Goal: Task Accomplishment & Management: Use online tool/utility

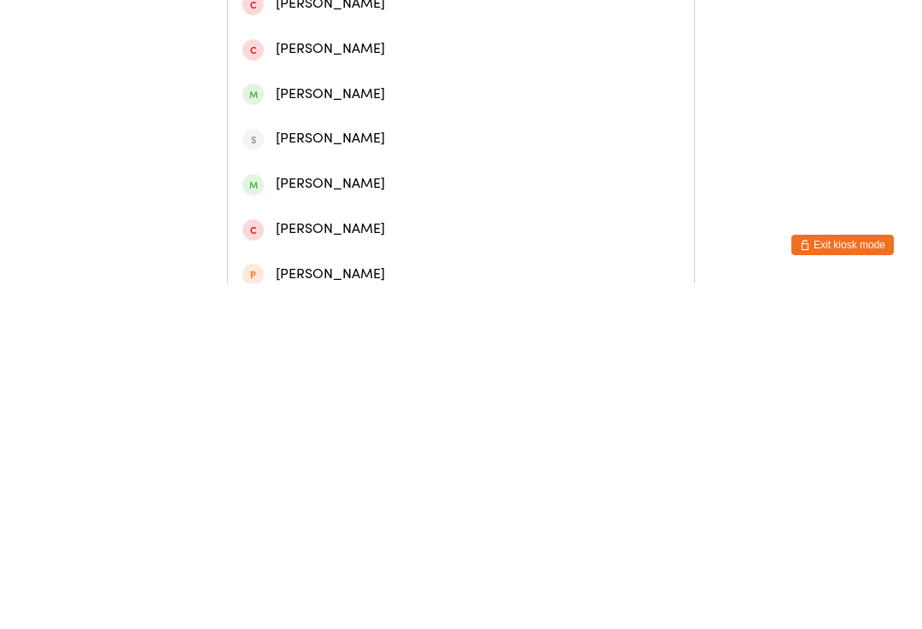
type input "Alis"
click at [394, 127] on div "[PERSON_NAME]" at bounding box center [461, 124] width 437 height 23
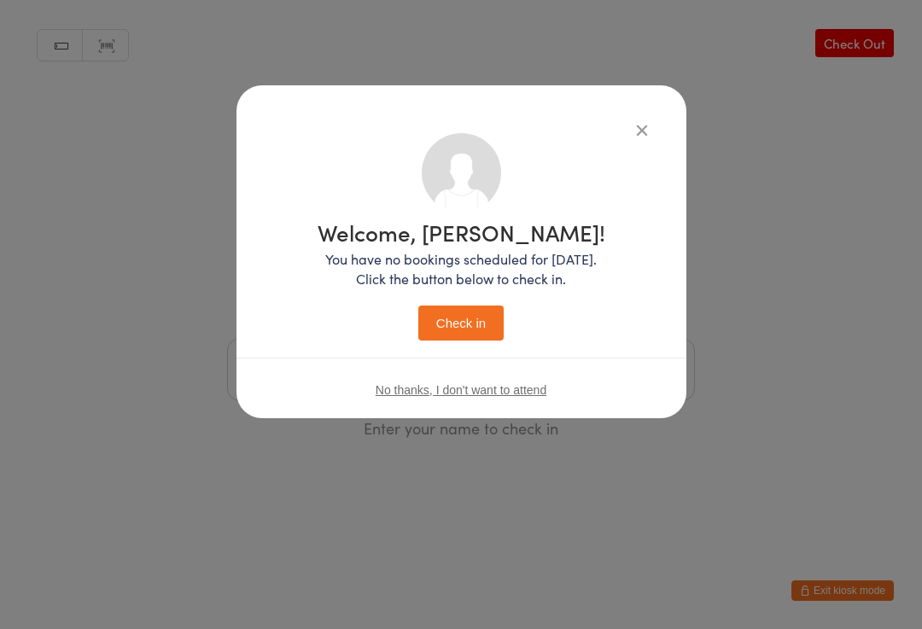
click at [463, 314] on button "Check in" at bounding box center [461, 323] width 85 height 35
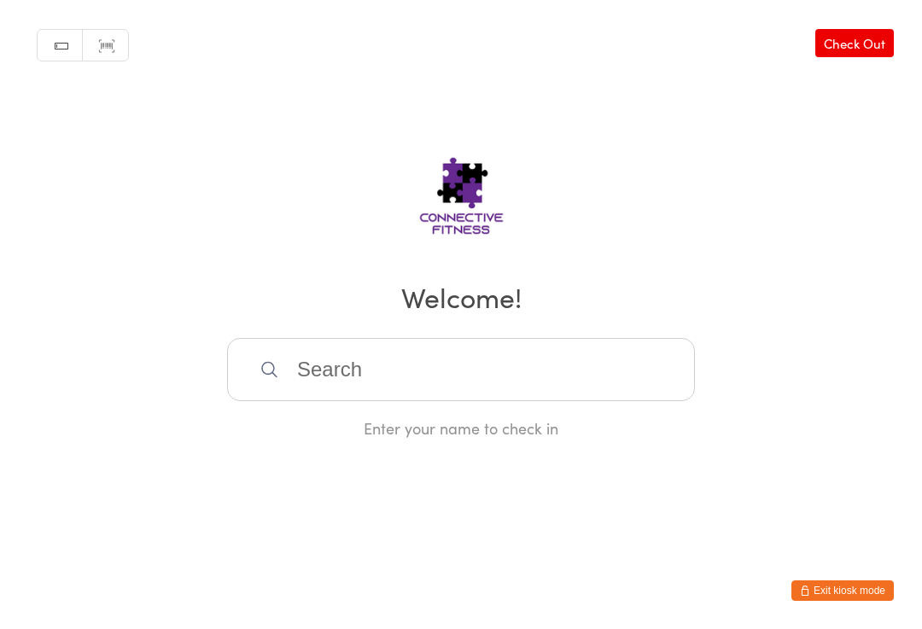
click at [408, 372] on input "search" at bounding box center [461, 369] width 468 height 63
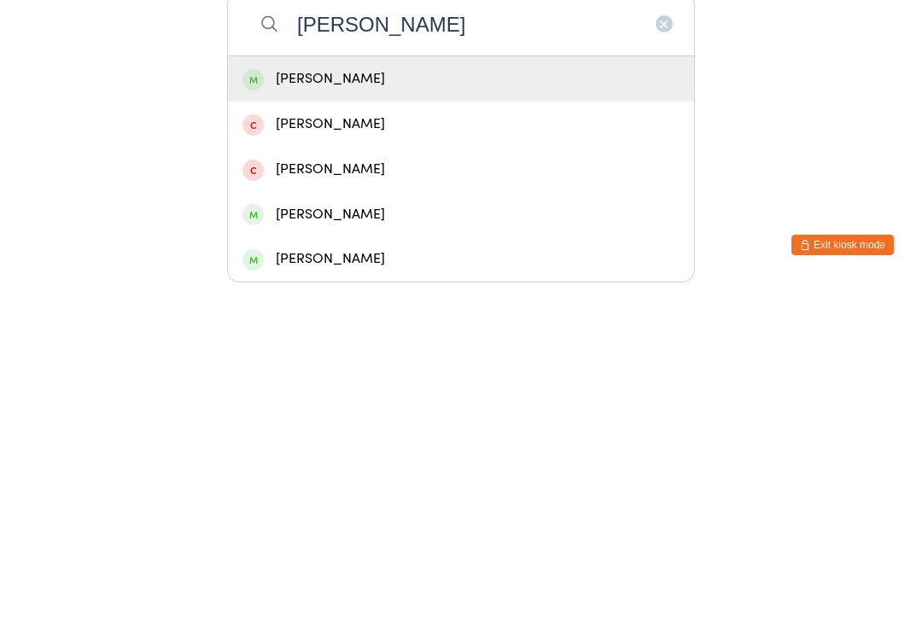
type input "[PERSON_NAME]"
click at [470, 413] on div "[PERSON_NAME]" at bounding box center [461, 424] width 437 height 23
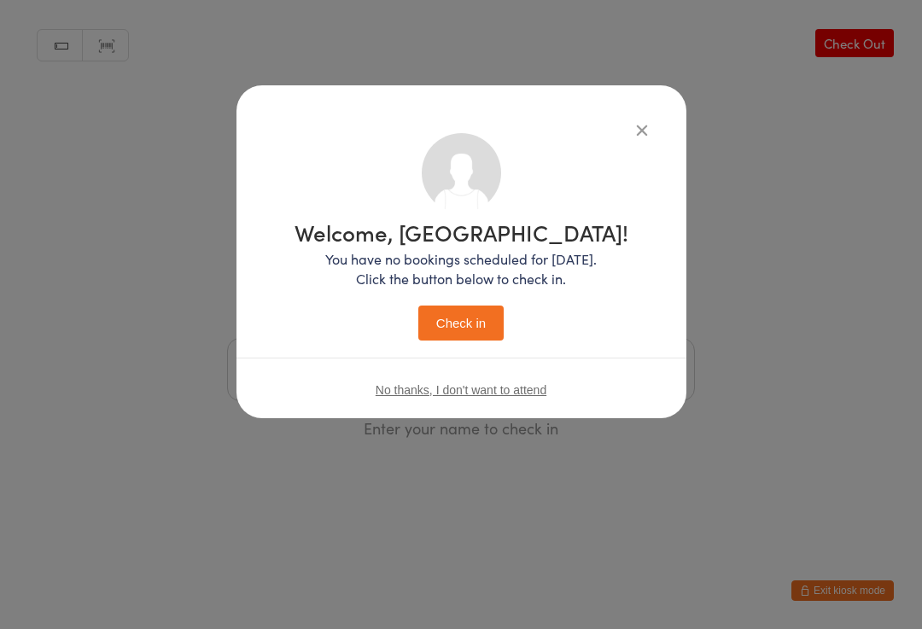
click at [475, 331] on button "Check in" at bounding box center [461, 323] width 85 height 35
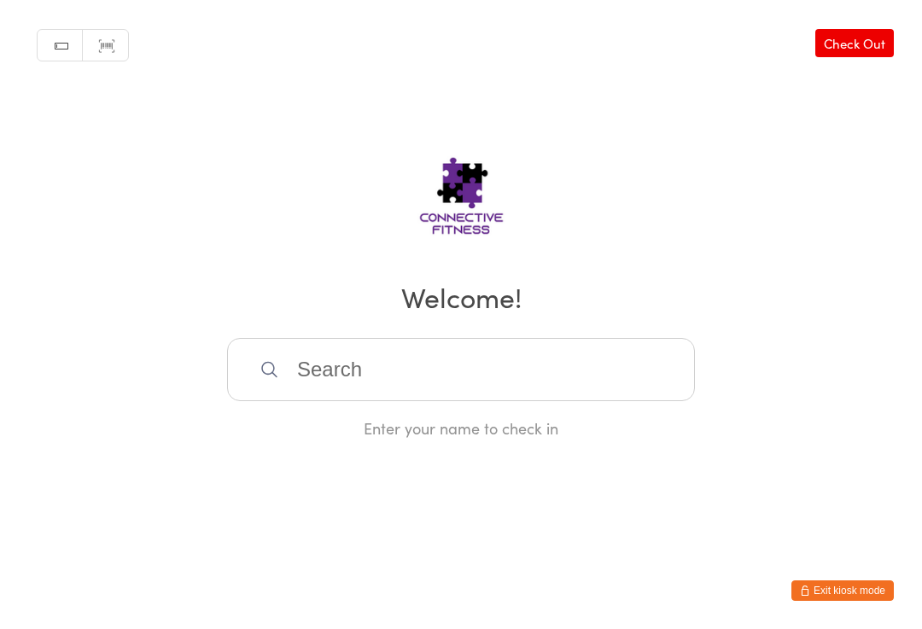
click at [316, 361] on input "search" at bounding box center [461, 369] width 468 height 63
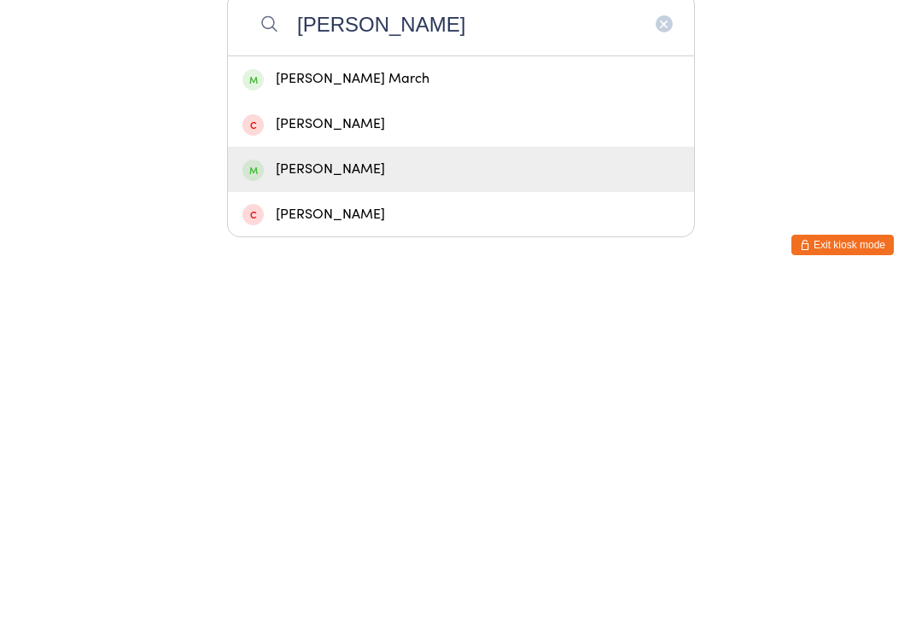
type input "[PERSON_NAME]"
click at [290, 504] on div "[PERSON_NAME]" at bounding box center [461, 515] width 437 height 23
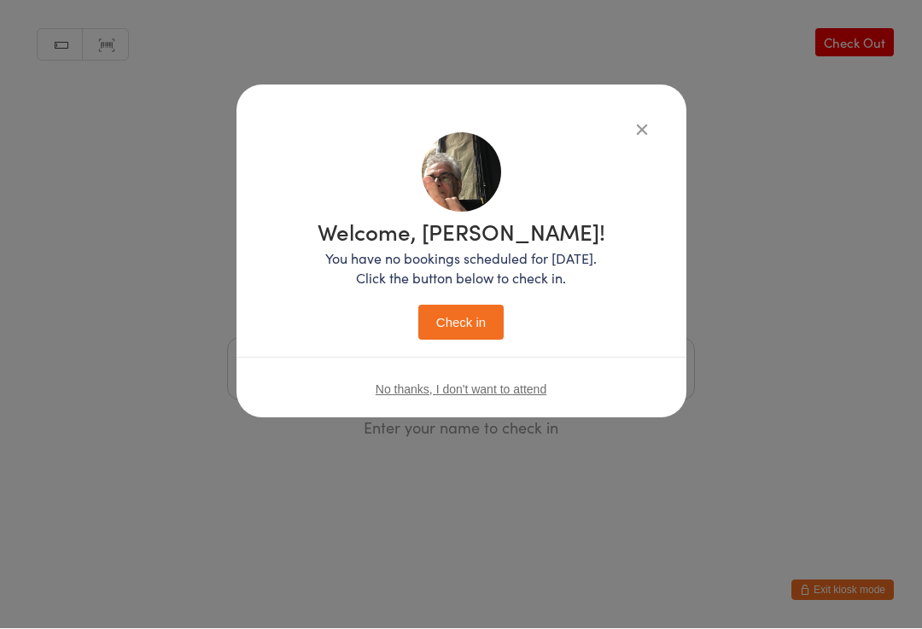
click at [435, 306] on button "Check in" at bounding box center [461, 323] width 85 height 35
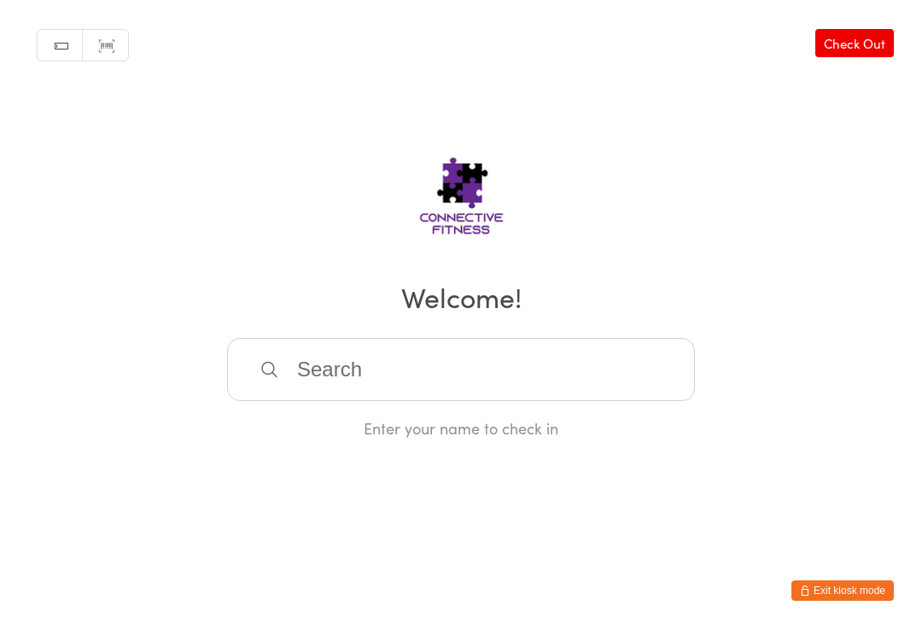
click at [395, 379] on input "search" at bounding box center [461, 369] width 468 height 63
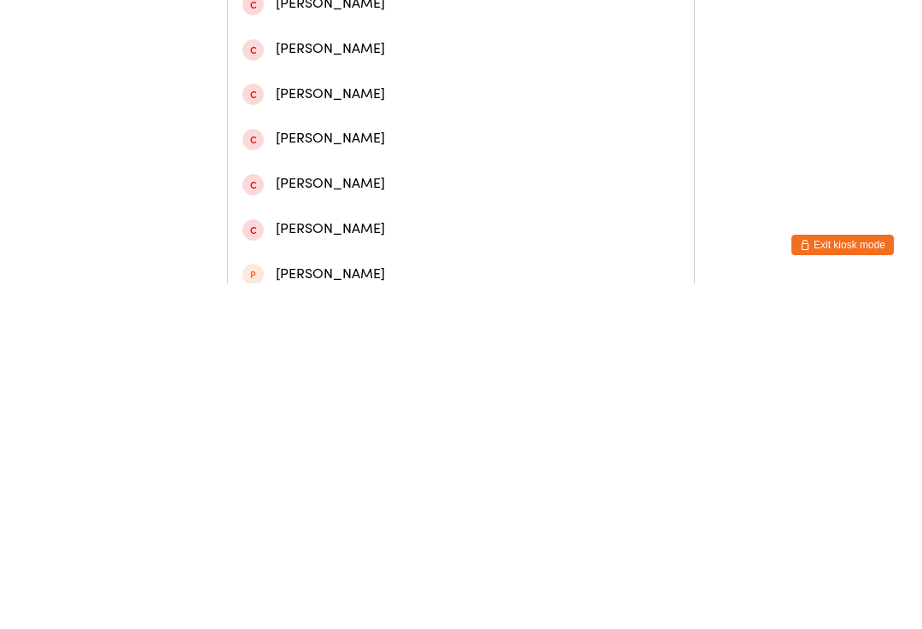
type input "[PERSON_NAME]"
click at [372, 220] on div "[PERSON_NAME]" at bounding box center [461, 214] width 437 height 23
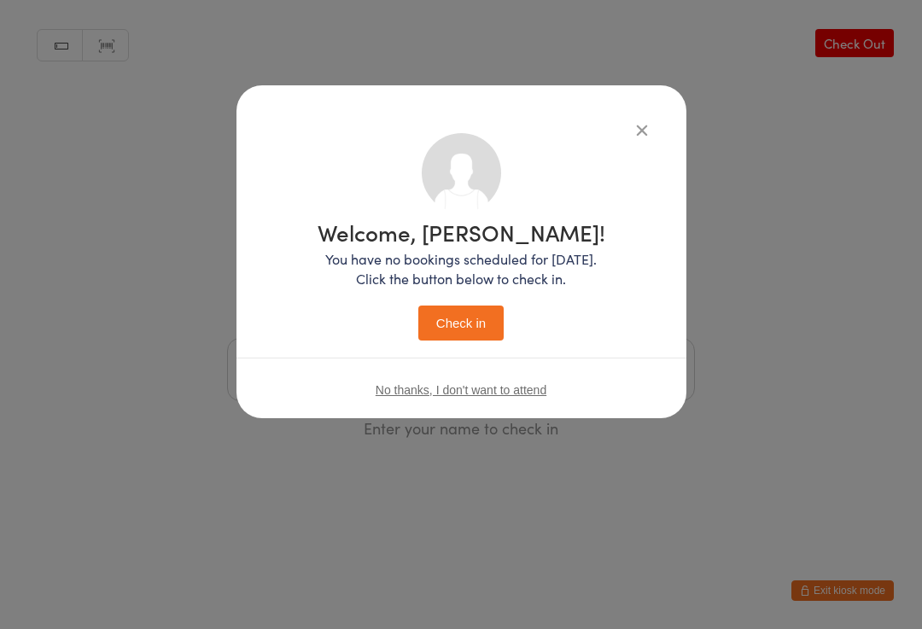
click at [483, 317] on button "Check in" at bounding box center [461, 323] width 85 height 35
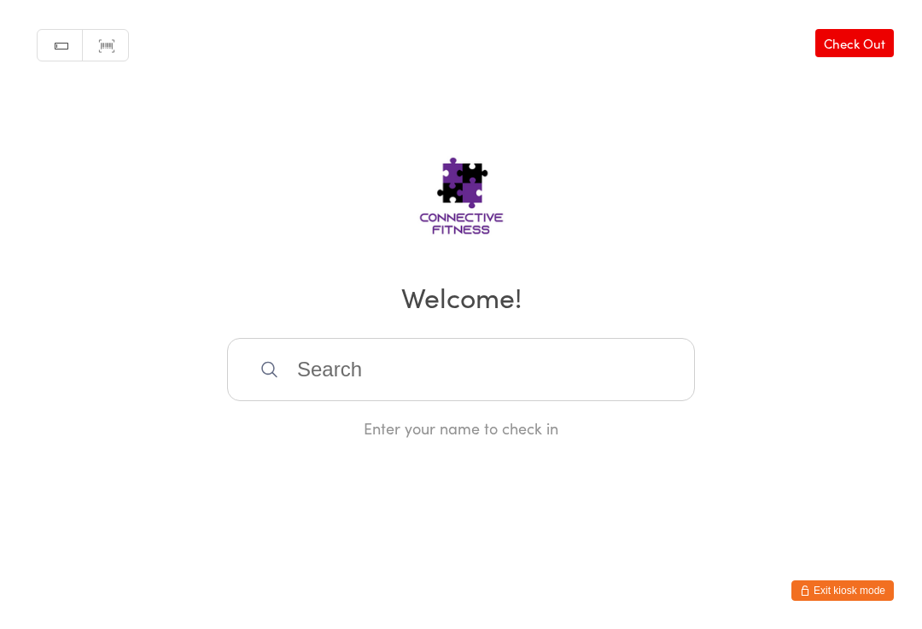
click at [347, 367] on input "search" at bounding box center [461, 369] width 468 height 63
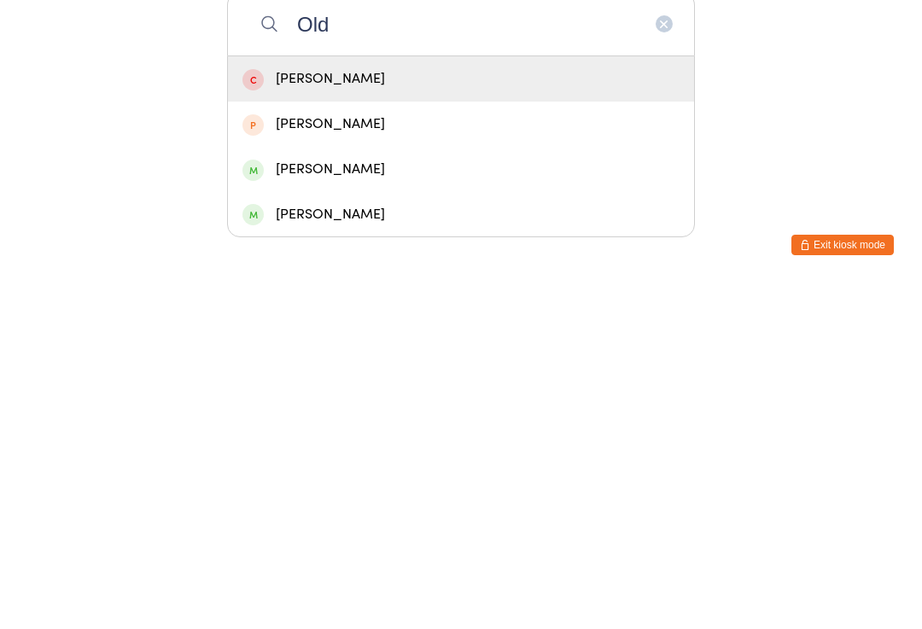
type input "Old"
click at [354, 504] on div "[PERSON_NAME]" at bounding box center [461, 515] width 437 height 23
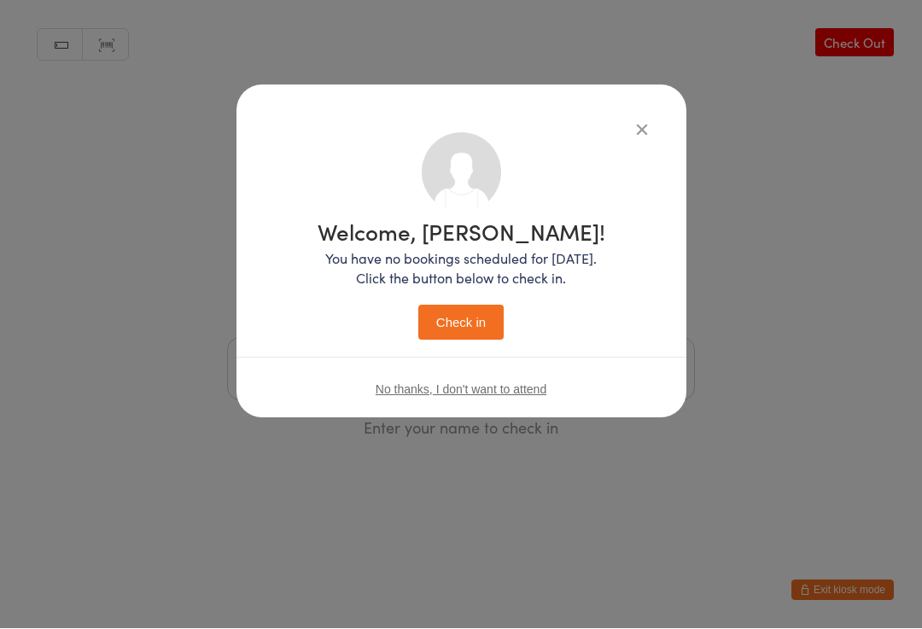
click at [484, 318] on button "Check in" at bounding box center [461, 323] width 85 height 35
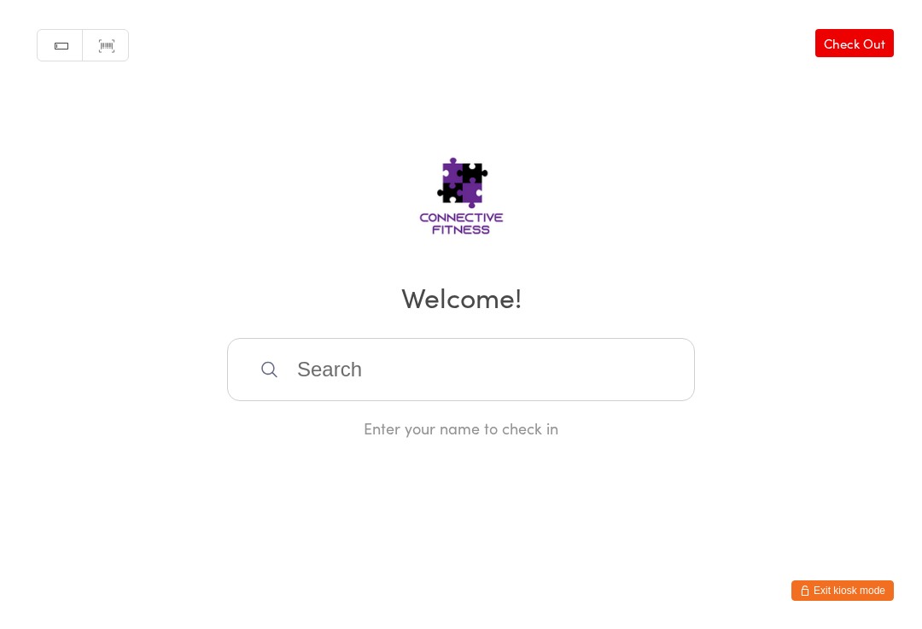
click at [439, 364] on input "search" at bounding box center [461, 369] width 468 height 63
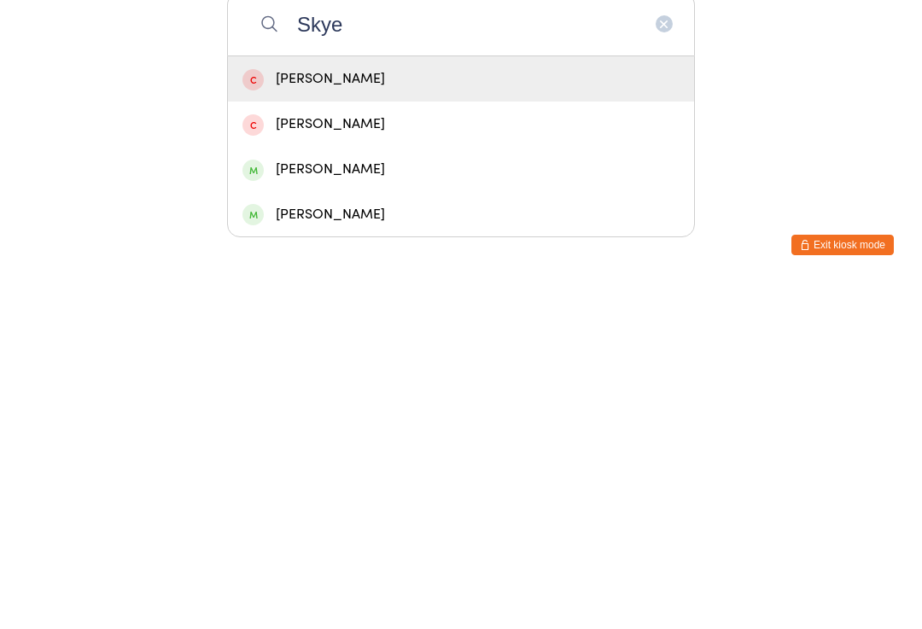
type input "Skye"
click at [337, 504] on div "[PERSON_NAME]" at bounding box center [461, 515] width 437 height 23
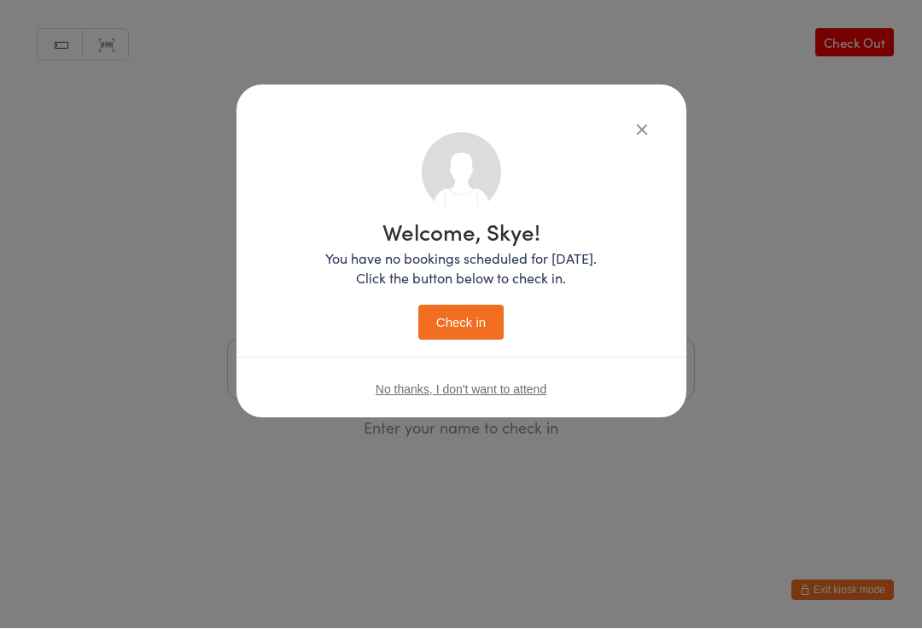
click at [477, 330] on button "Check in" at bounding box center [461, 323] width 85 height 35
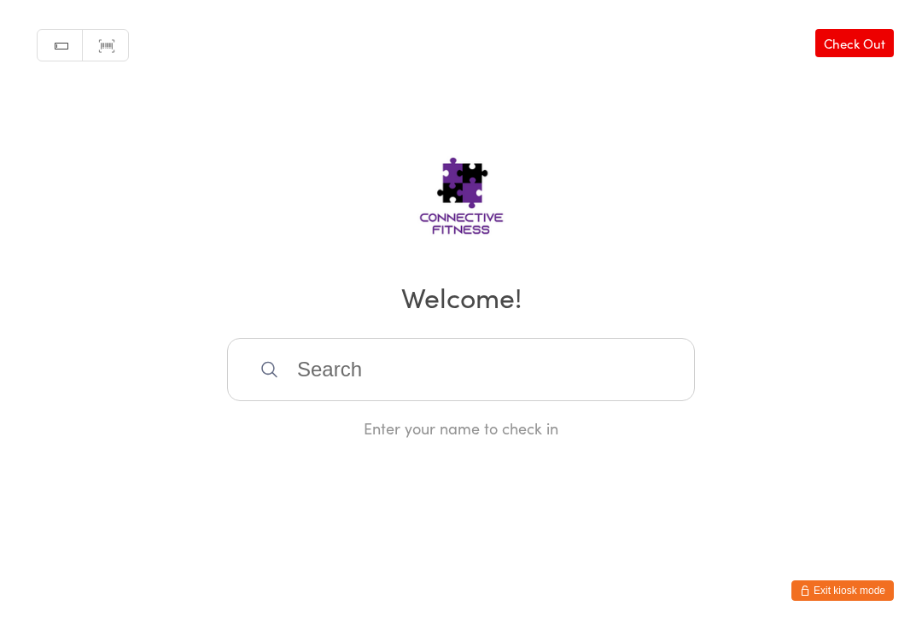
click at [412, 366] on input "search" at bounding box center [461, 369] width 468 height 63
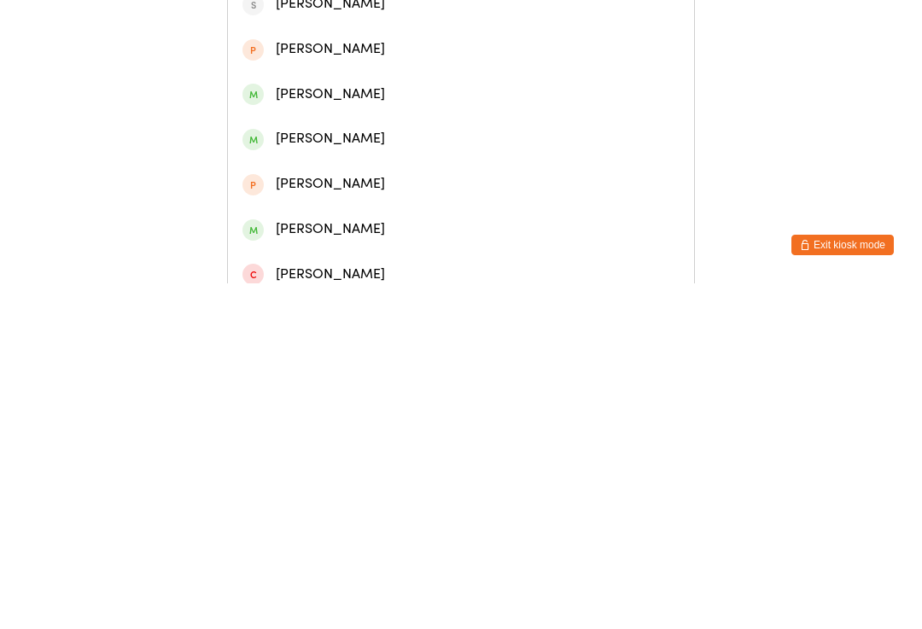
type input "[PERSON_NAME]"
click at [327, 271] on div "[PERSON_NAME]" at bounding box center [461, 259] width 437 height 23
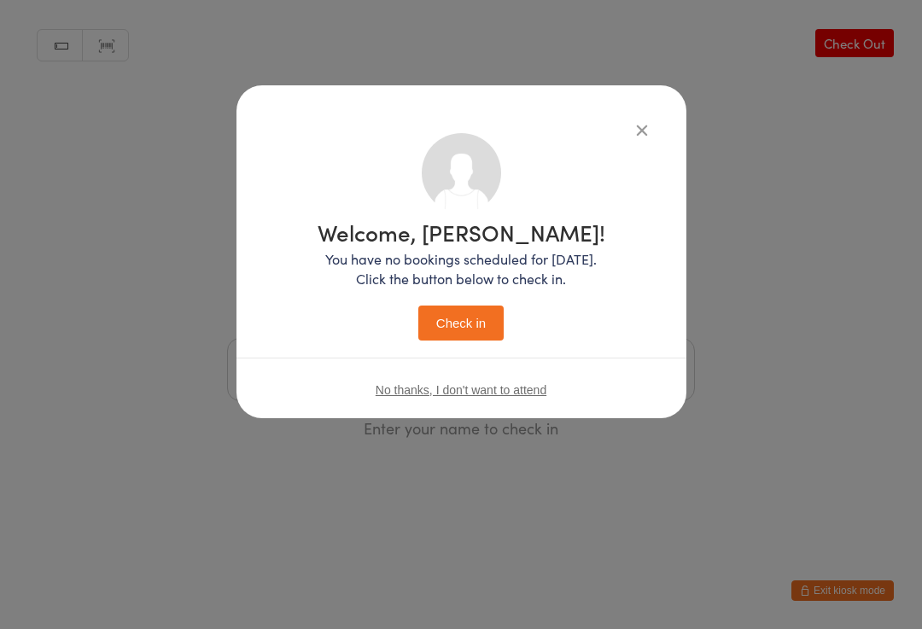
click at [450, 334] on button "Check in" at bounding box center [461, 323] width 85 height 35
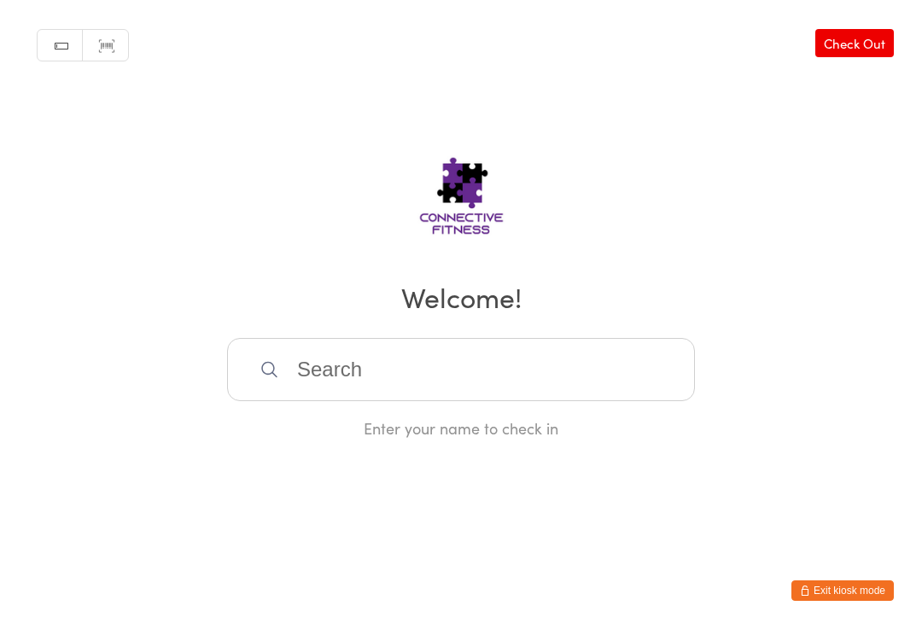
click at [407, 371] on input "search" at bounding box center [461, 369] width 468 height 63
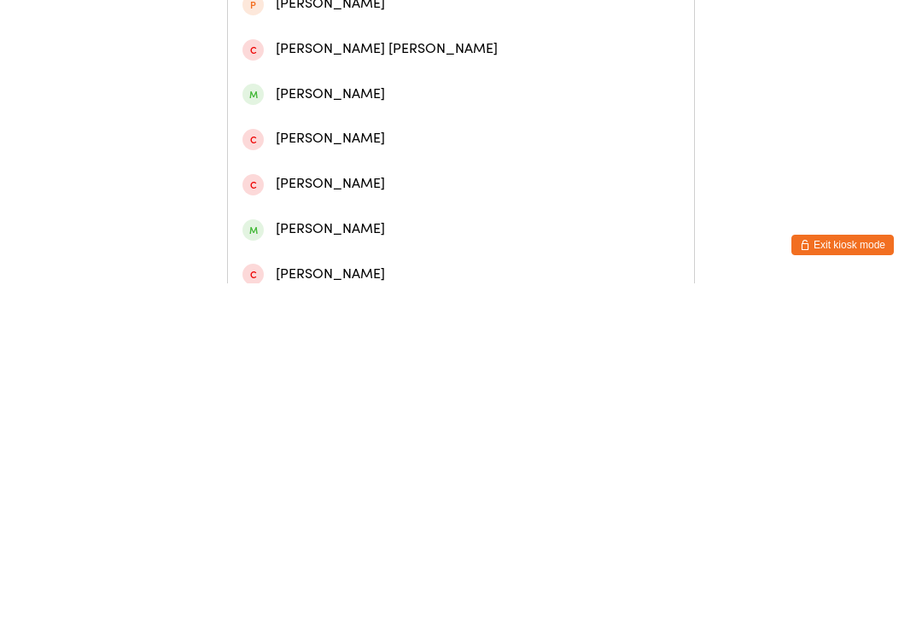
type input "[PERSON_NAME]"
click at [358, 81] on div "[PERSON_NAME]" at bounding box center [461, 78] width 437 height 23
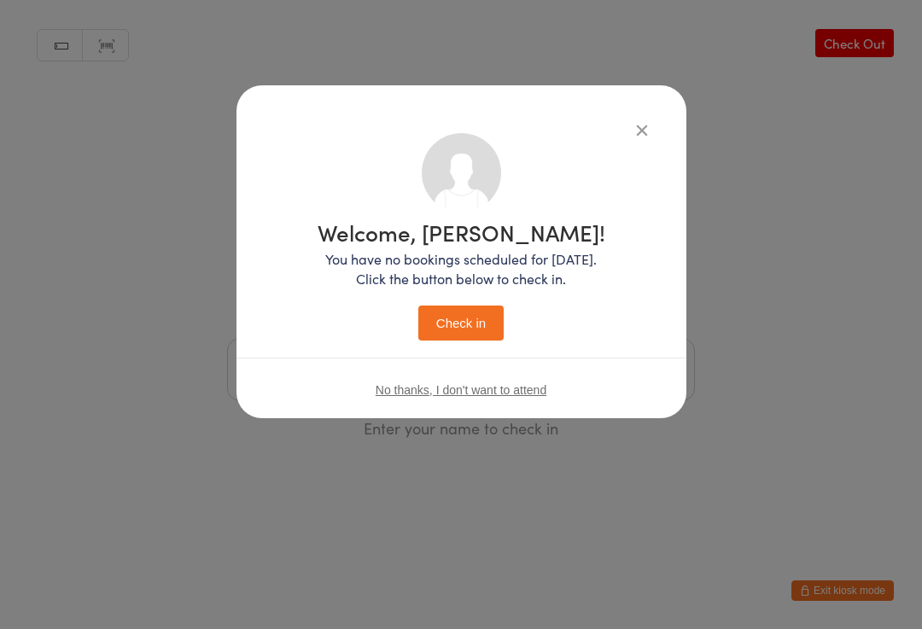
click at [452, 329] on button "Check in" at bounding box center [461, 323] width 85 height 35
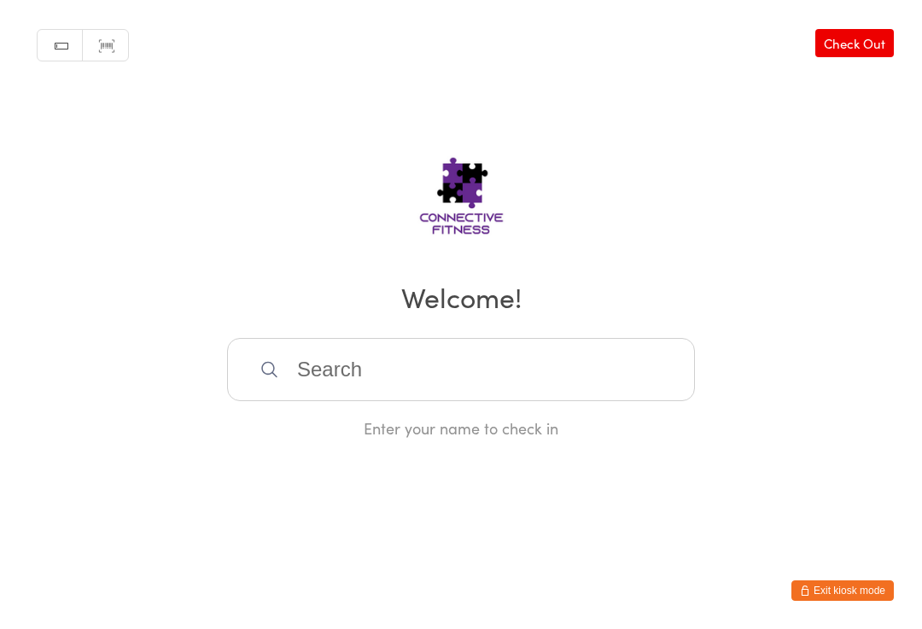
click at [436, 357] on input "search" at bounding box center [461, 369] width 468 height 63
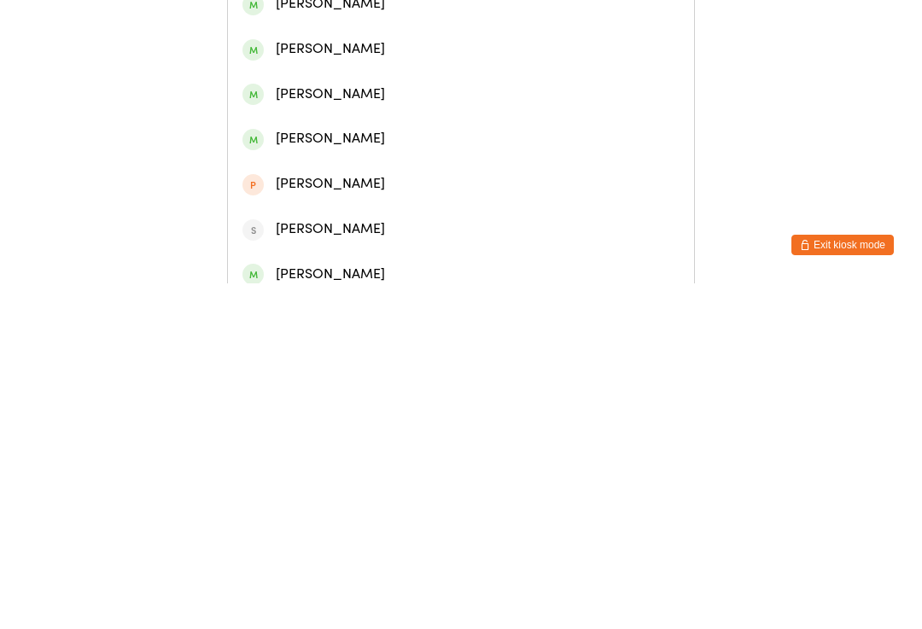
type input "[PERSON_NAME]"
click at [314, 136] on div "[PERSON_NAME]" at bounding box center [461, 124] width 437 height 23
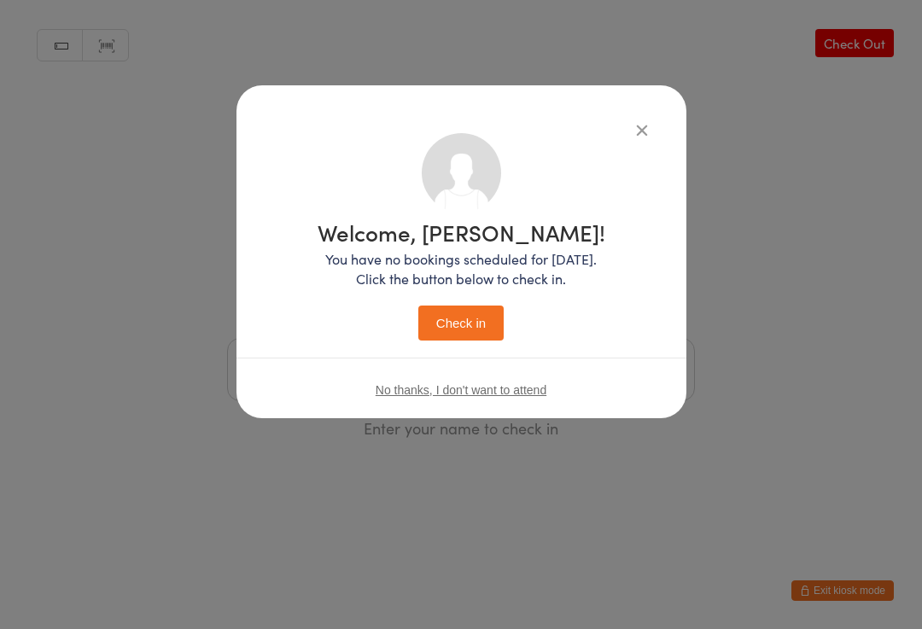
click at [465, 324] on button "Check in" at bounding box center [461, 323] width 85 height 35
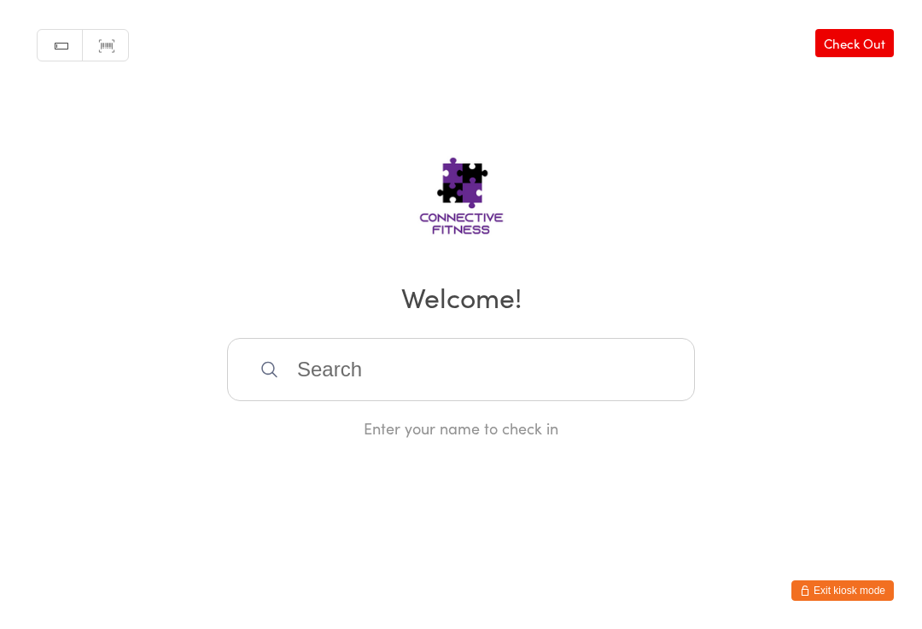
click at [421, 392] on input "search" at bounding box center [461, 369] width 468 height 63
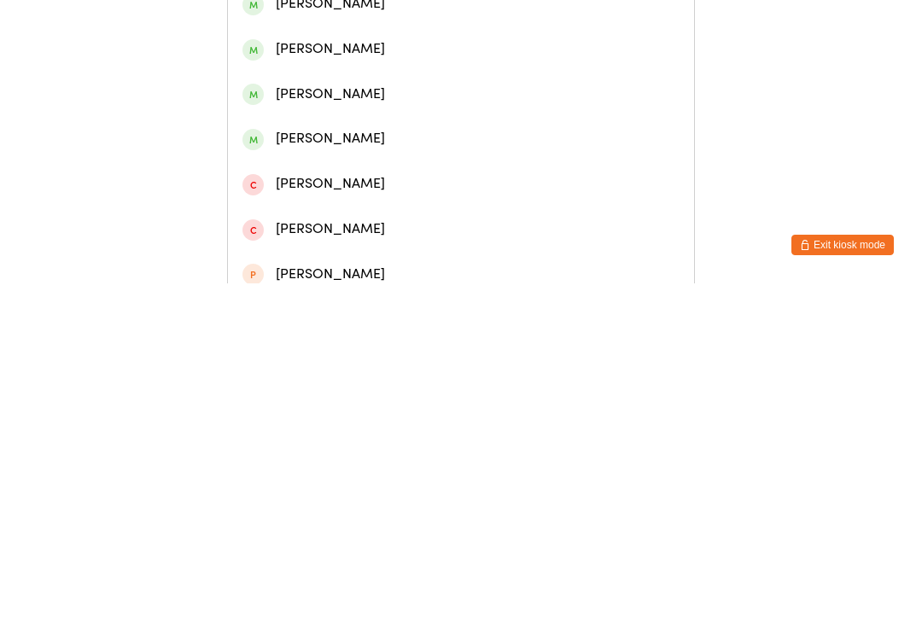
type input "[PERSON_NAME]"
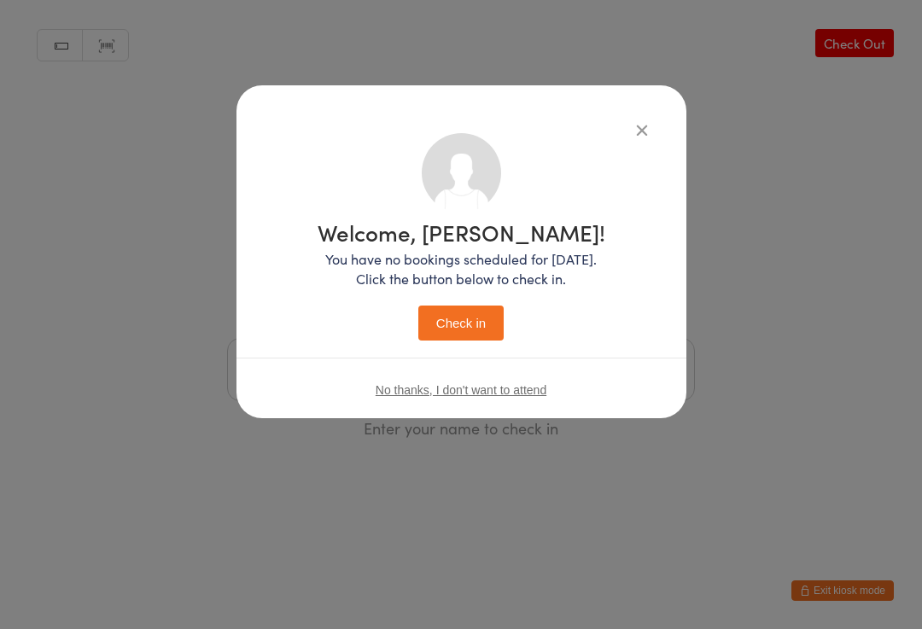
click at [491, 378] on div "No thanks, I don't want to attend" at bounding box center [462, 390] width 450 height 64
click at [495, 386] on span "No thanks, I don't want to attend" at bounding box center [461, 390] width 171 height 14
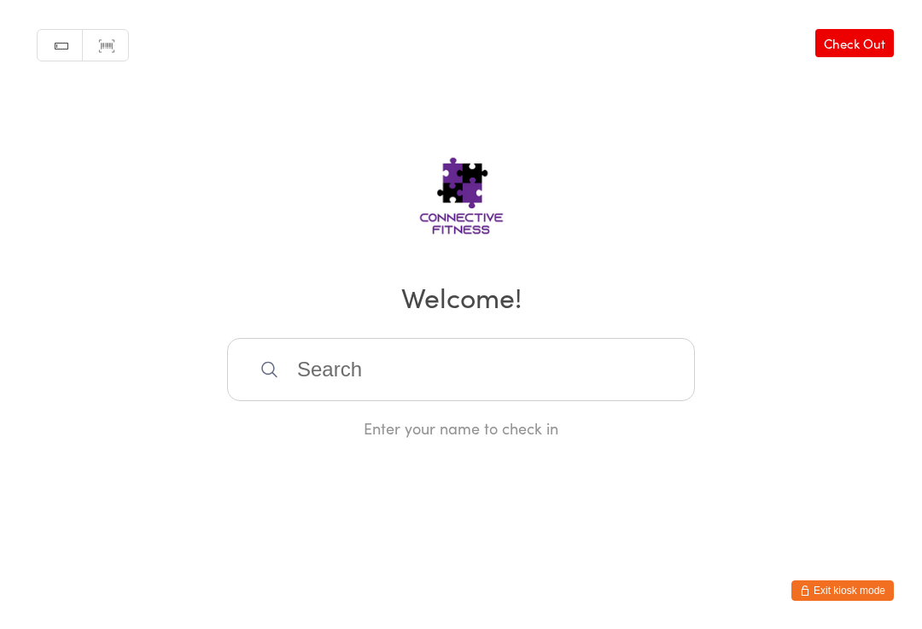
click at [353, 386] on input "search" at bounding box center [461, 369] width 468 height 63
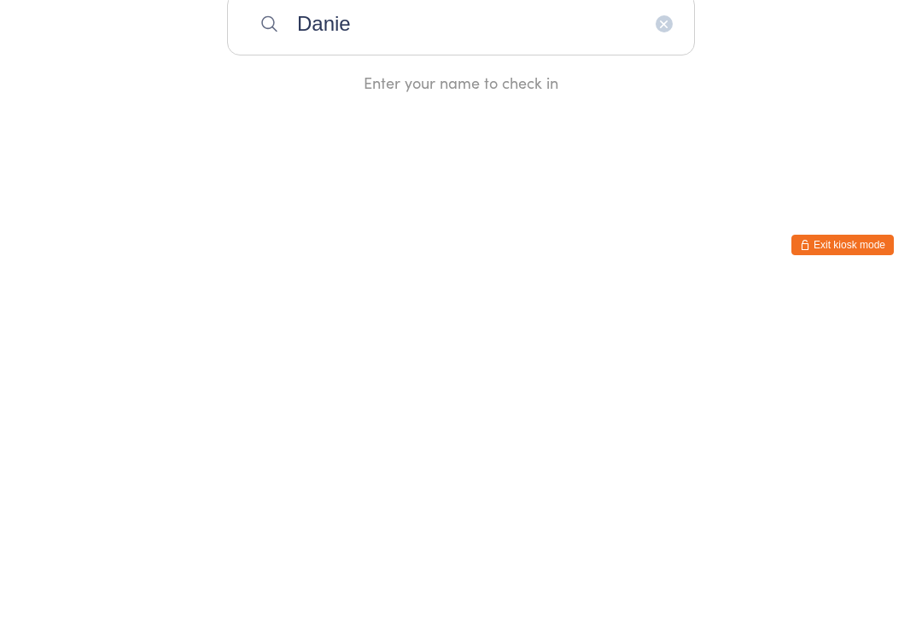
type input "[PERSON_NAME]"
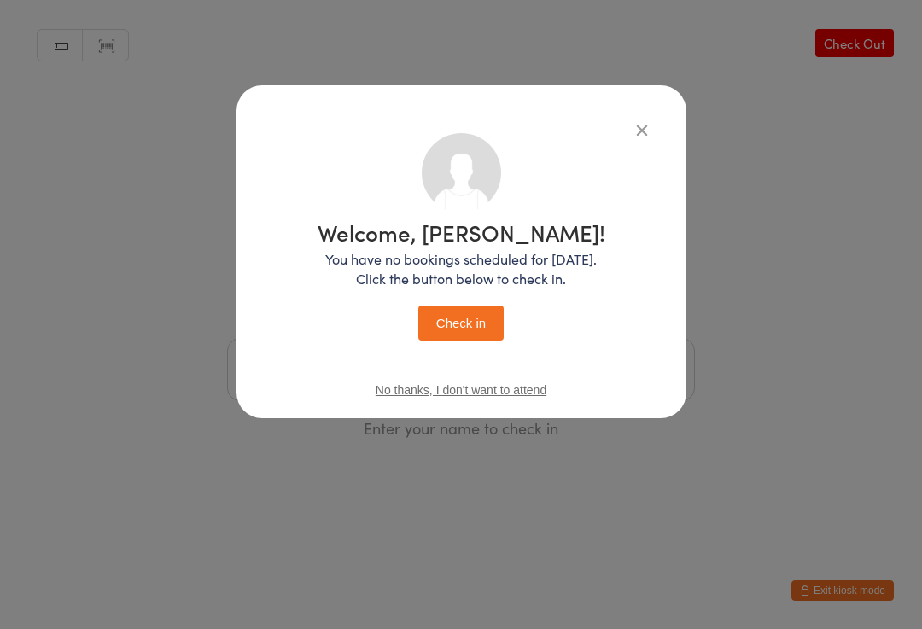
click at [494, 319] on button "Check in" at bounding box center [461, 323] width 85 height 35
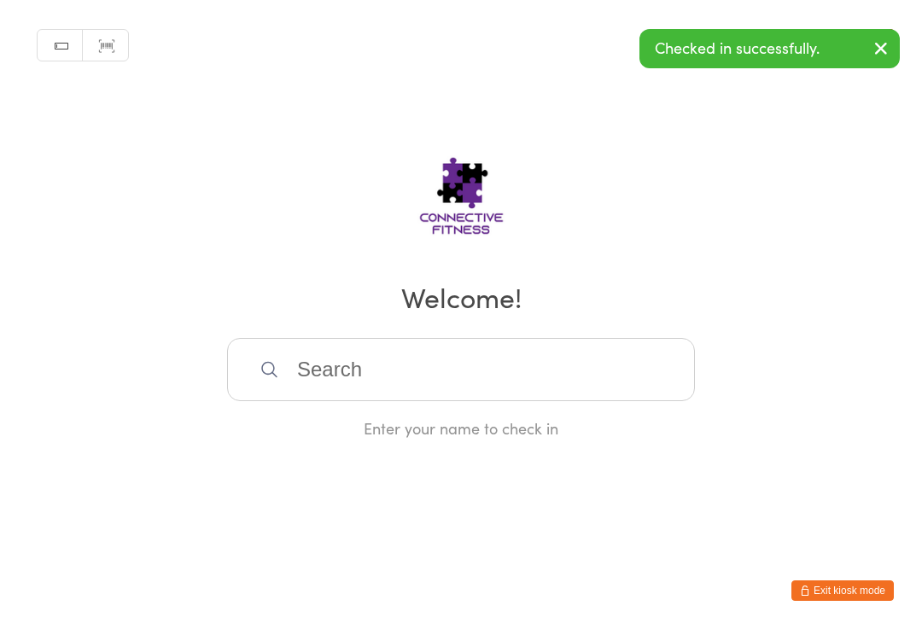
click at [348, 373] on input "search" at bounding box center [461, 369] width 468 height 63
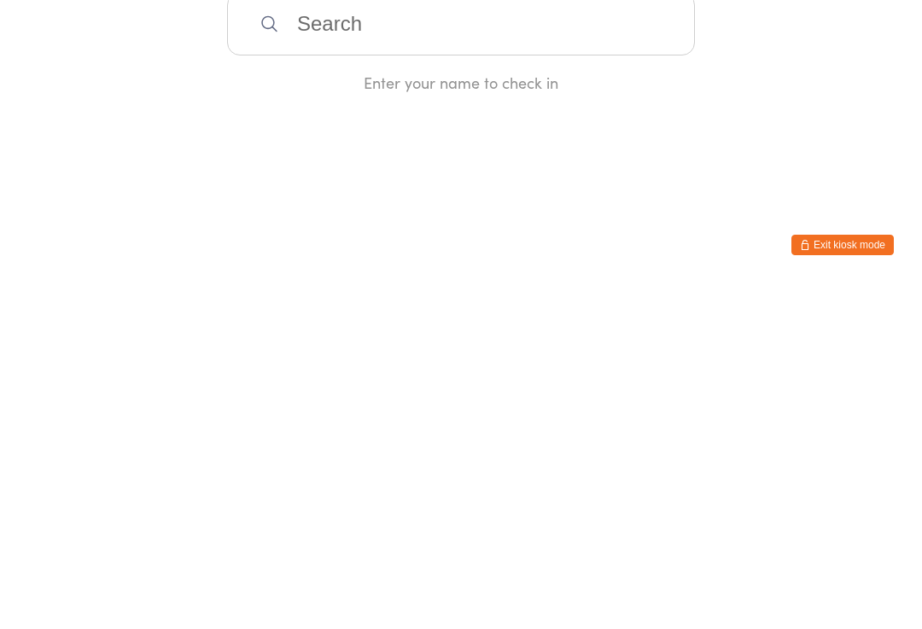
type input "F"
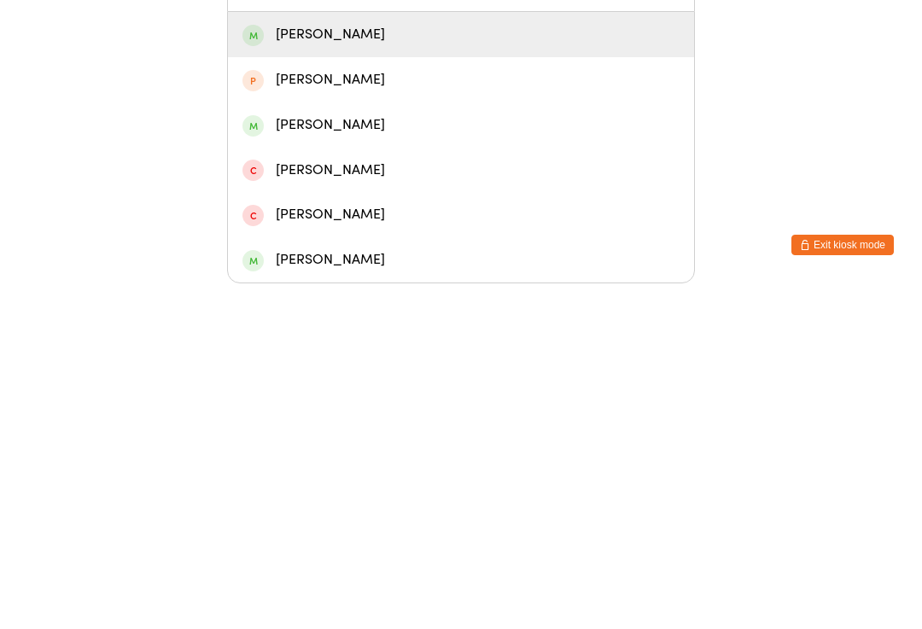
type input "Deb"
click at [325, 369] on div "[PERSON_NAME]" at bounding box center [461, 380] width 437 height 23
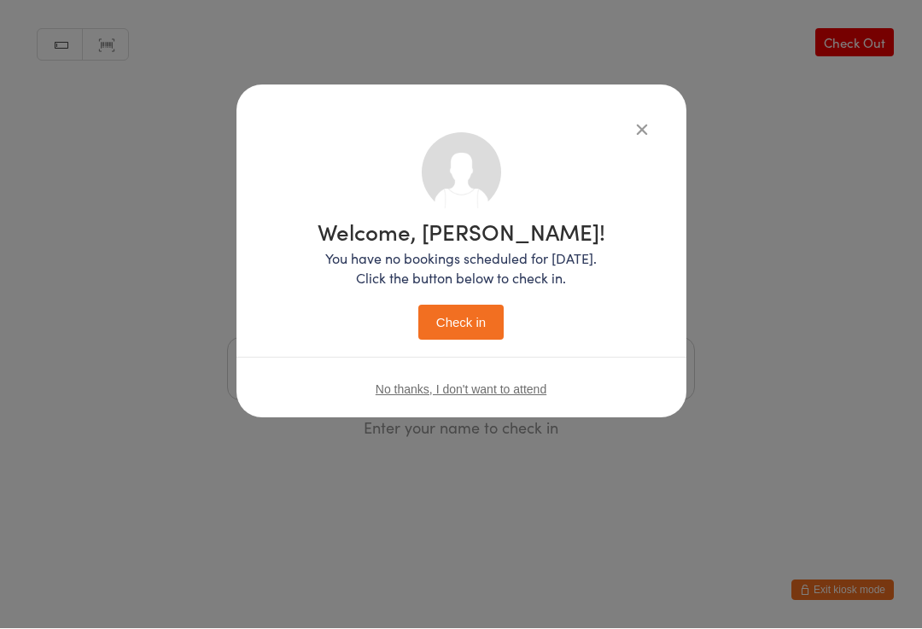
click at [850, 60] on div "Welcome, [PERSON_NAME]! You have no bookings scheduled for [DATE]. Click the bu…" at bounding box center [461, 314] width 922 height 629
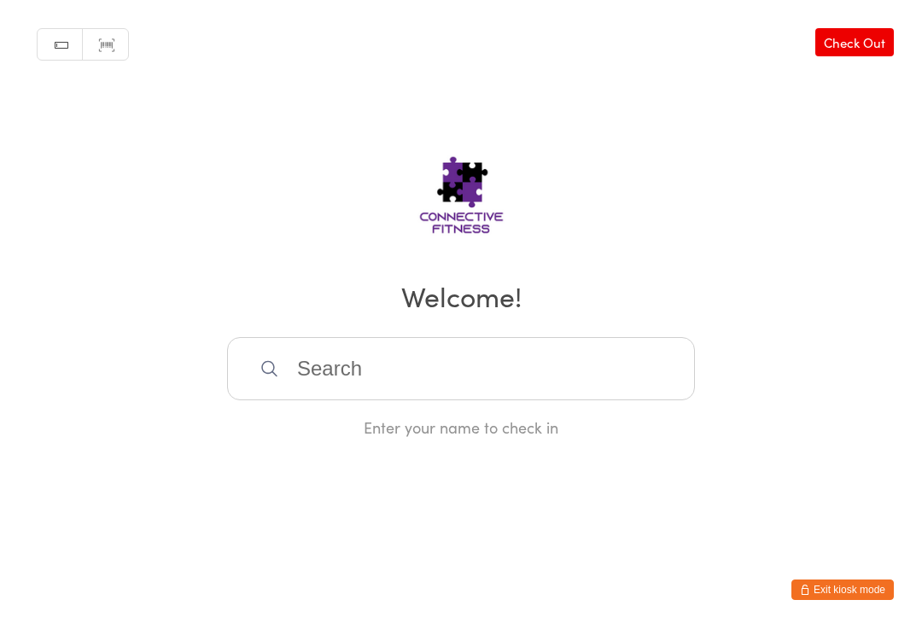
click at [369, 367] on input "search" at bounding box center [461, 369] width 468 height 63
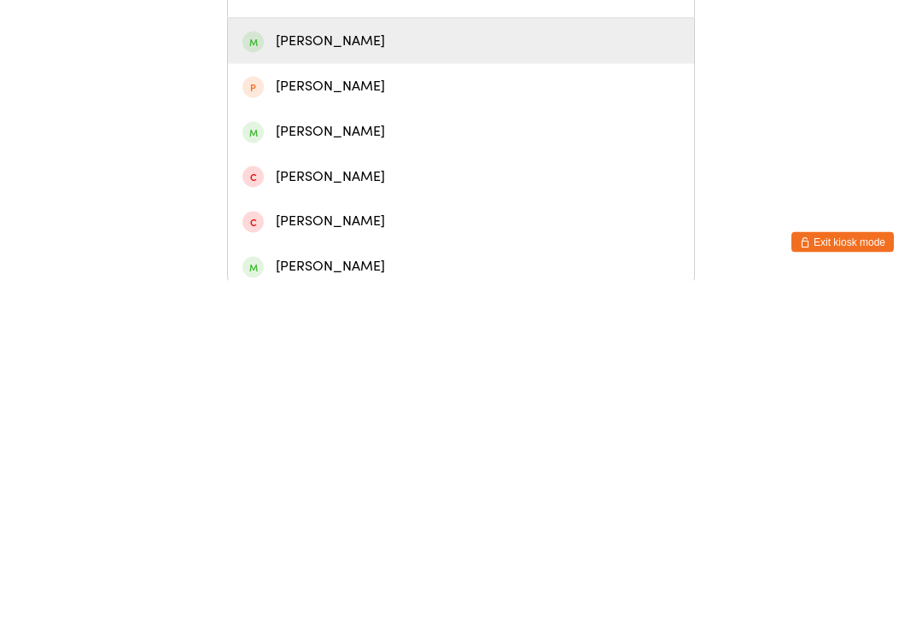
scroll to position [37, 0]
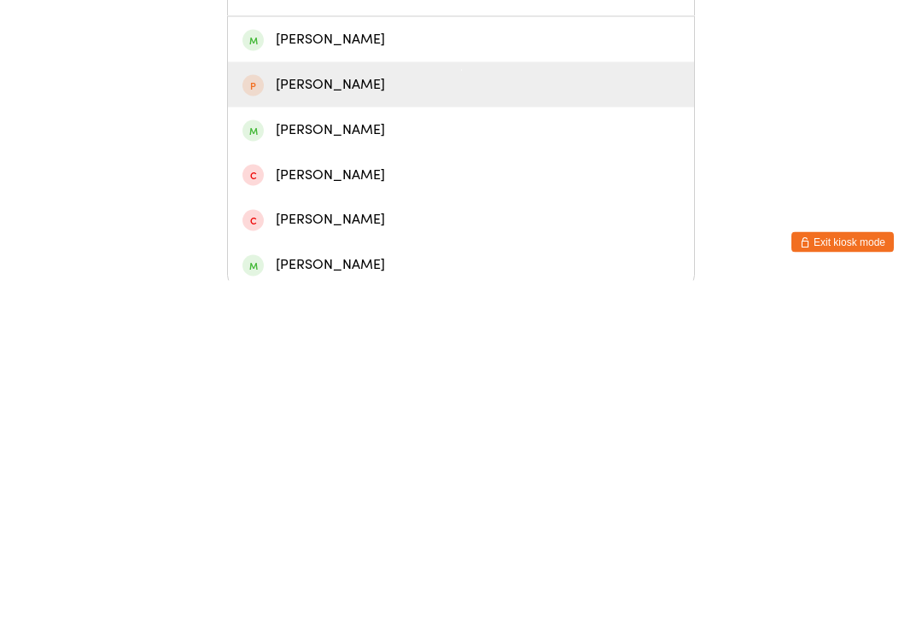
type input "Deb"
click at [307, 422] on div "[PERSON_NAME]" at bounding box center [461, 433] width 437 height 23
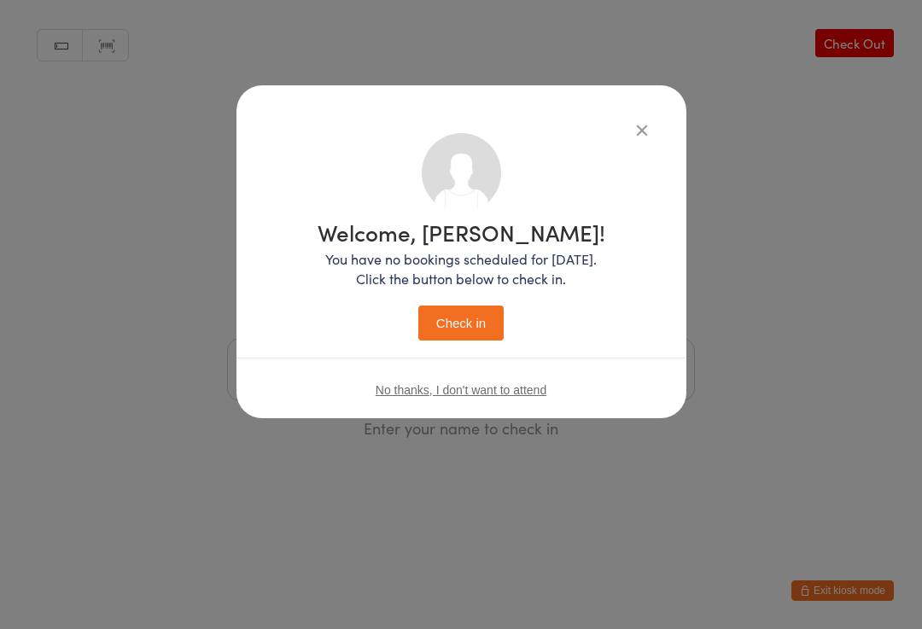
click at [454, 313] on button "Check in" at bounding box center [461, 323] width 85 height 35
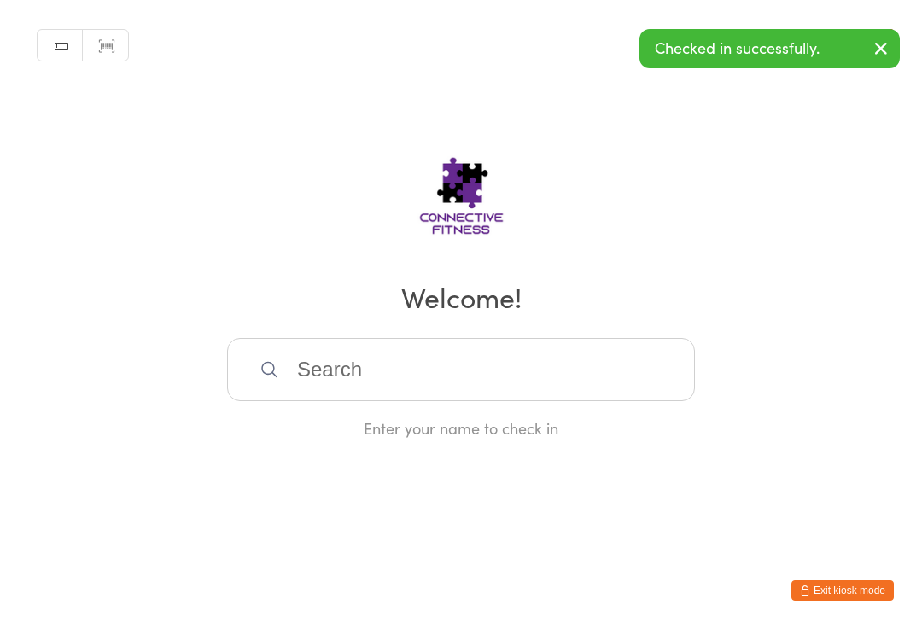
click at [307, 383] on input "search" at bounding box center [461, 369] width 468 height 63
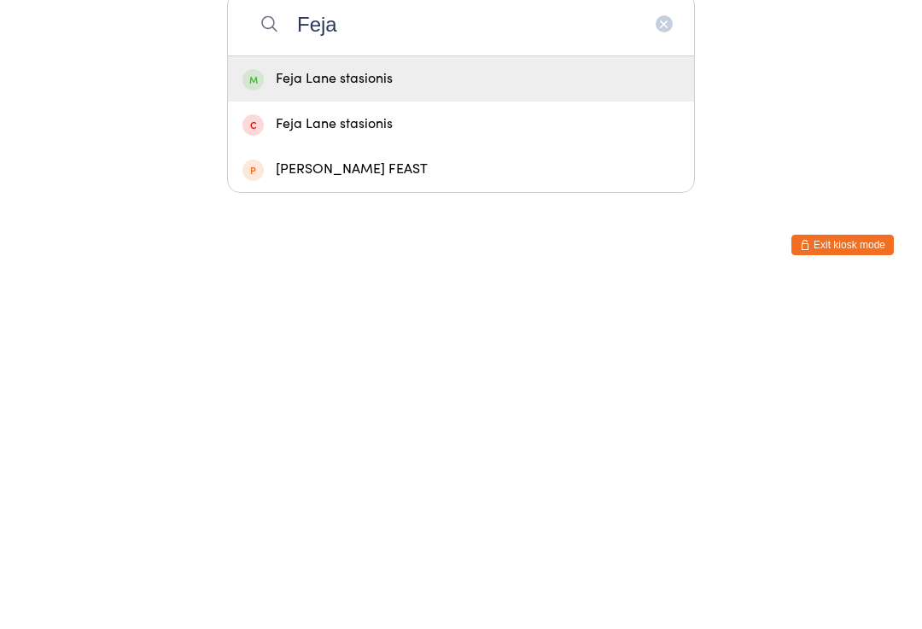
type input "Feja"
click at [326, 402] on div "Feja Lane stasionis" at bounding box center [461, 424] width 466 height 45
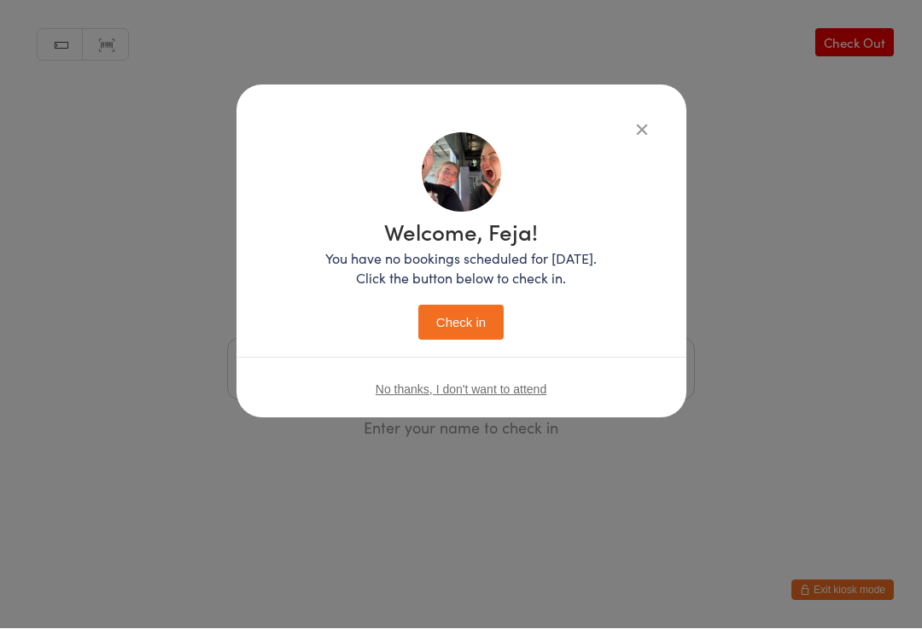
click at [482, 318] on button "Check in" at bounding box center [461, 323] width 85 height 35
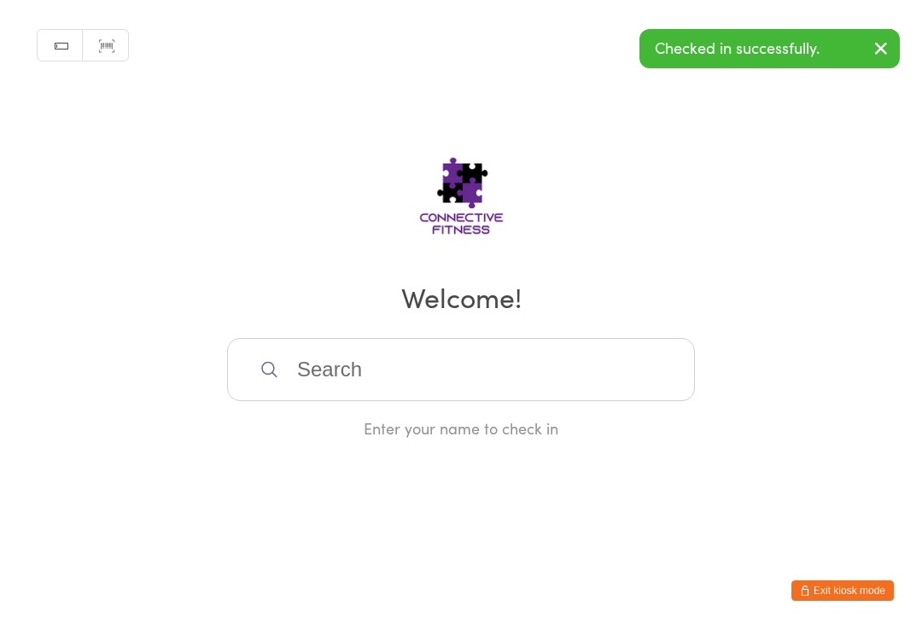
click at [358, 381] on input "search" at bounding box center [461, 369] width 468 height 63
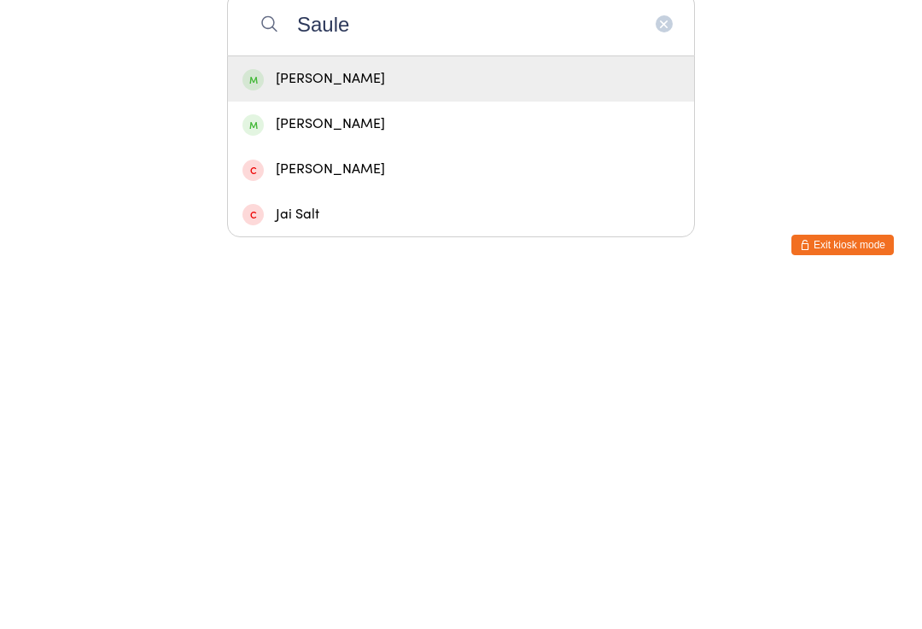
type input "Saule"
click at [351, 413] on div "[PERSON_NAME]" at bounding box center [461, 424] width 437 height 23
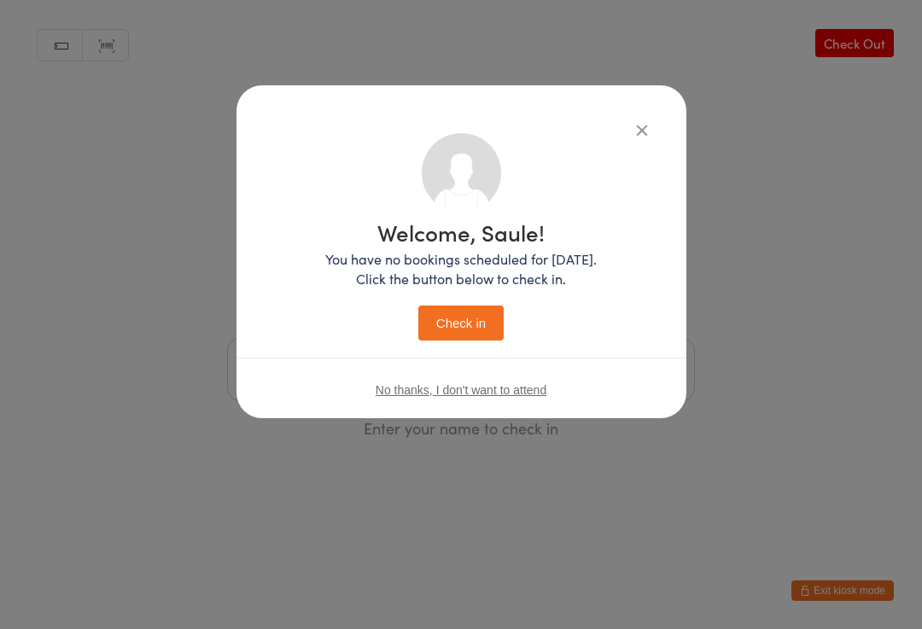
click at [462, 311] on button "Check in" at bounding box center [461, 323] width 85 height 35
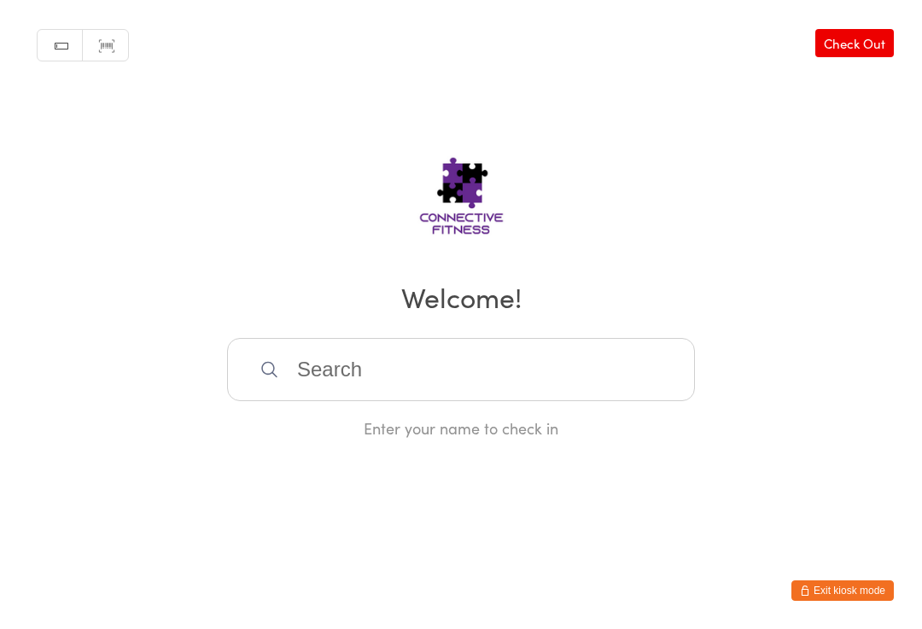
click at [341, 377] on input "search" at bounding box center [461, 369] width 468 height 63
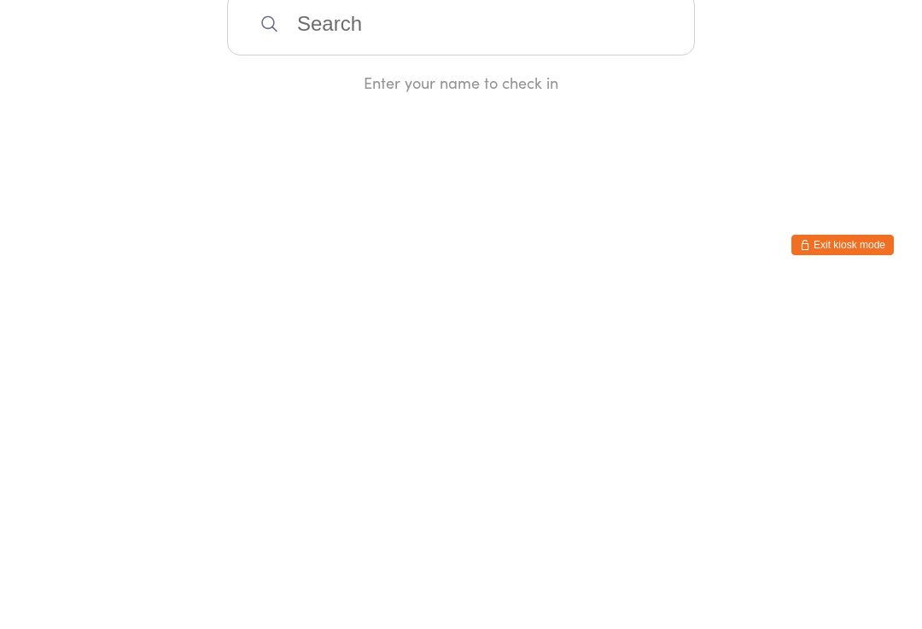
type input "A"
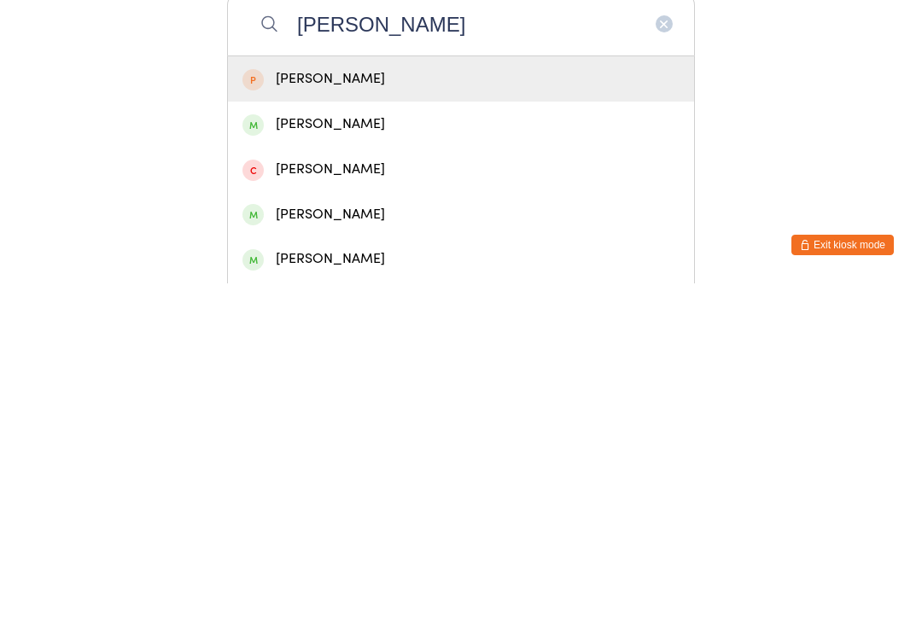
type input "[PERSON_NAME]"
click at [294, 549] on div "[PERSON_NAME]" at bounding box center [461, 560] width 437 height 23
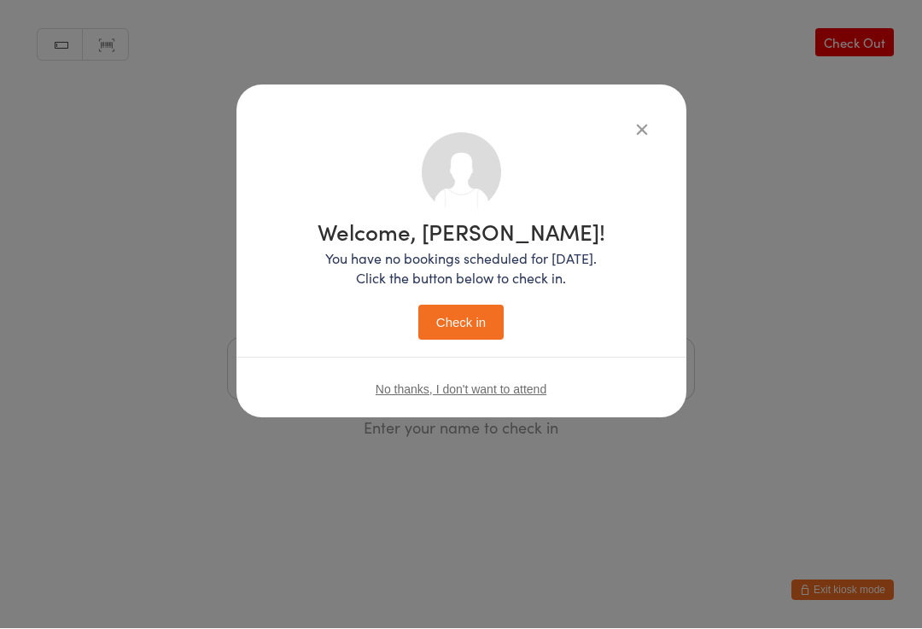
click at [454, 311] on button "Check in" at bounding box center [461, 323] width 85 height 35
